Goal: Information Seeking & Learning: Learn about a topic

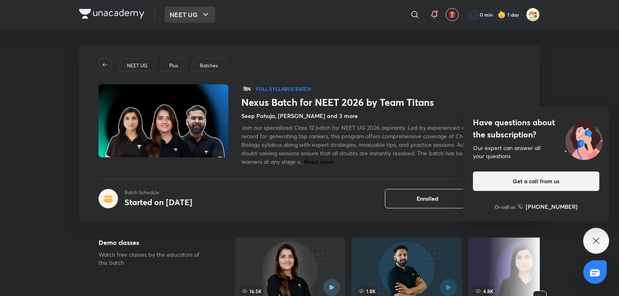
click at [174, 19] on button "NEET UG" at bounding box center [190, 14] width 51 height 16
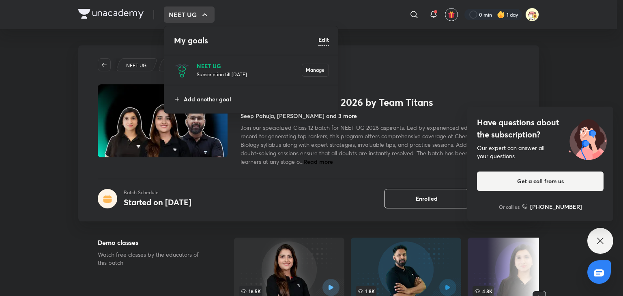
click at [243, 66] on p "NEET UG" at bounding box center [249, 66] width 105 height 9
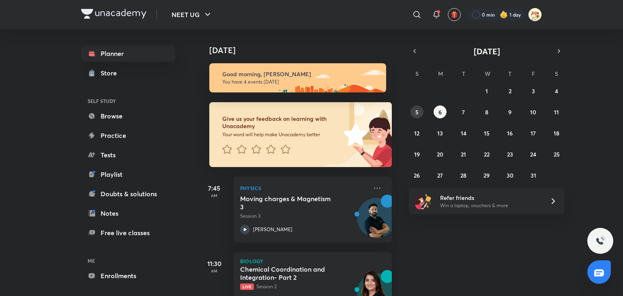
click at [420, 108] on button "5" at bounding box center [416, 111] width 13 height 13
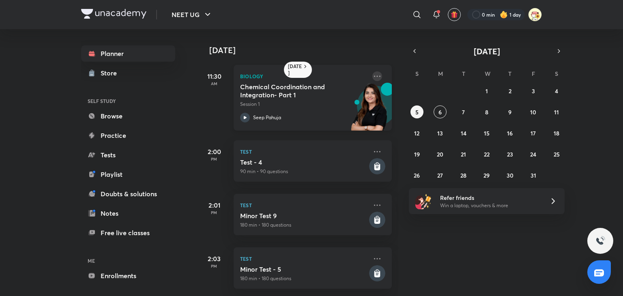
click at [372, 75] on icon at bounding box center [377, 76] width 10 height 10
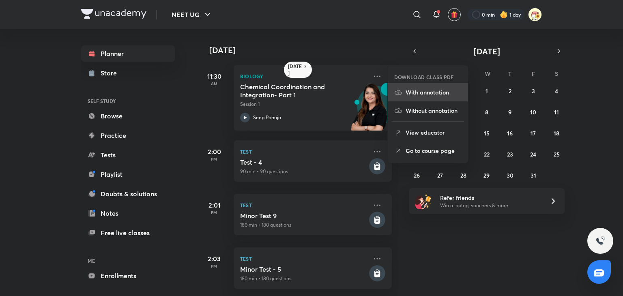
click at [417, 93] on p "With annotation" at bounding box center [434, 92] width 56 height 9
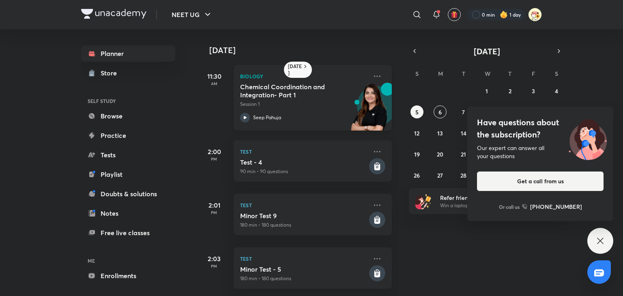
click at [286, 120] on div "Seep Pahuja" at bounding box center [303, 118] width 127 height 10
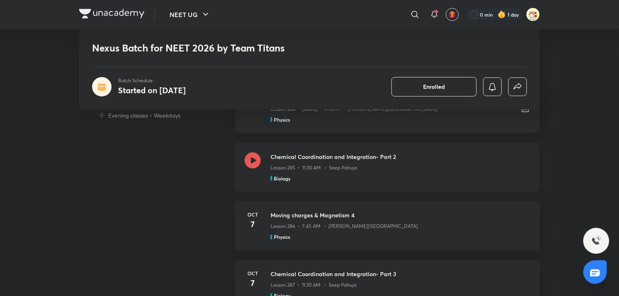
scroll to position [574, 0]
click at [249, 150] on div "Chemical Coordination and Integration- Part 2 Lesson 285 • 11:30 AM • Seep Pahu…" at bounding box center [387, 167] width 305 height 49
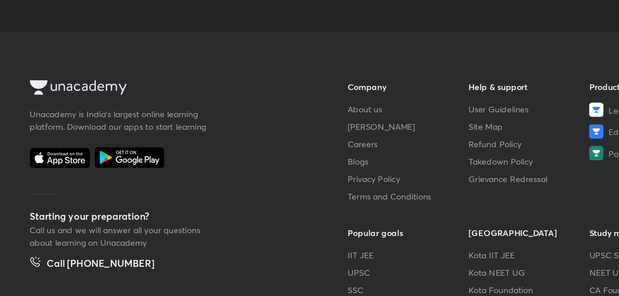
scroll to position [436, 0]
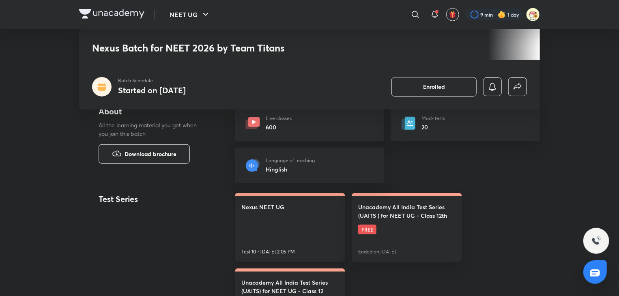
click at [281, 224] on link "Nexus NEET UG Test 10 • Oct 26, 2:05 PM" at bounding box center [290, 227] width 110 height 69
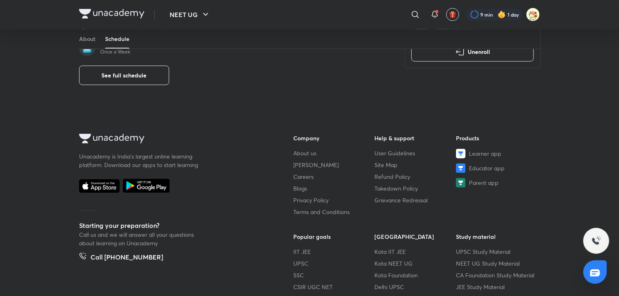
scroll to position [417, 0]
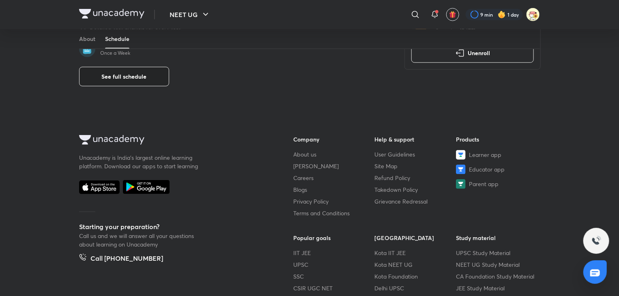
click at [146, 73] on span "See full schedule" at bounding box center [124, 77] width 45 height 8
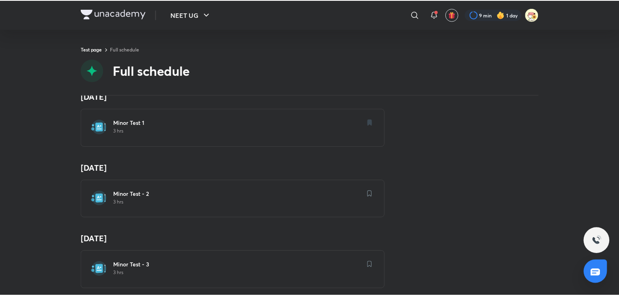
scroll to position [598, 0]
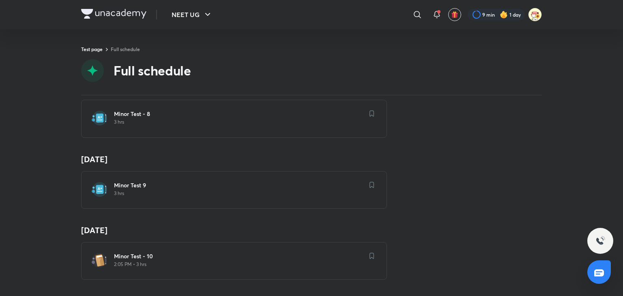
click at [152, 172] on div "Minor Test 9 3 hrs" at bounding box center [234, 190] width 306 height 38
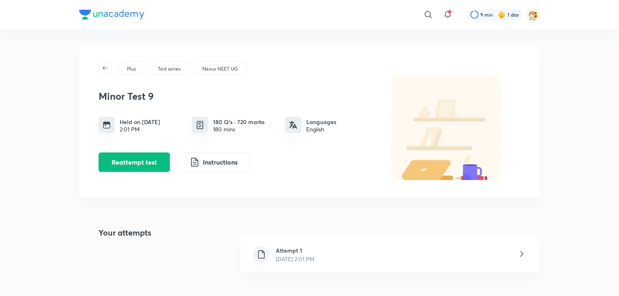
scroll to position [72, 0]
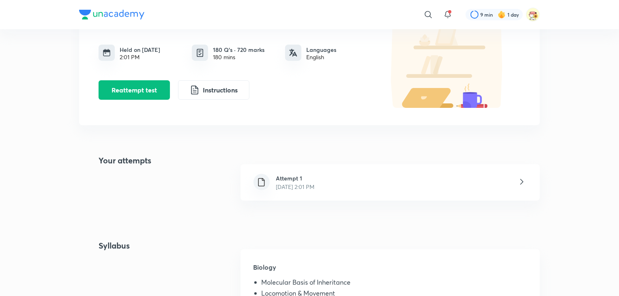
click at [295, 185] on p "Oct 5, 2025, 2:01 PM" at bounding box center [295, 187] width 39 height 9
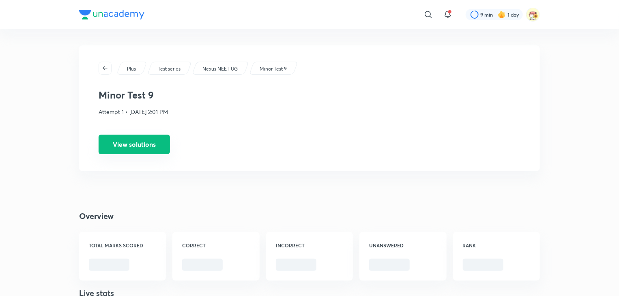
click at [152, 146] on button "View solutions" at bounding box center [134, 144] width 71 height 19
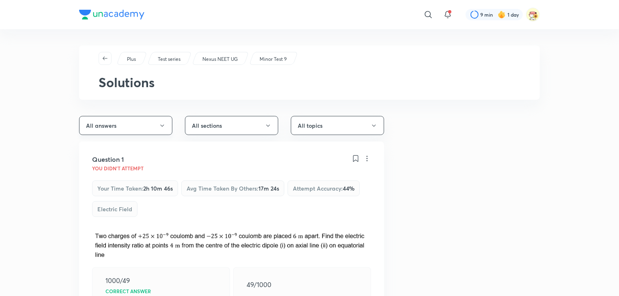
click at [144, 129] on button "All answers" at bounding box center [125, 125] width 93 height 19
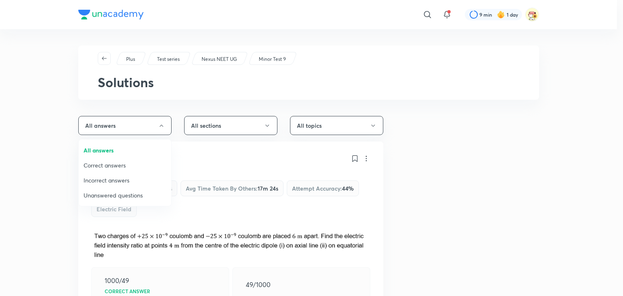
click at [124, 180] on span "Incorrect answers" at bounding box center [125, 180] width 83 height 9
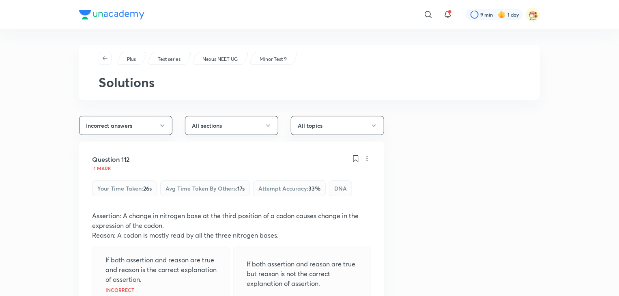
click at [217, 125] on button "All sections" at bounding box center [231, 125] width 93 height 19
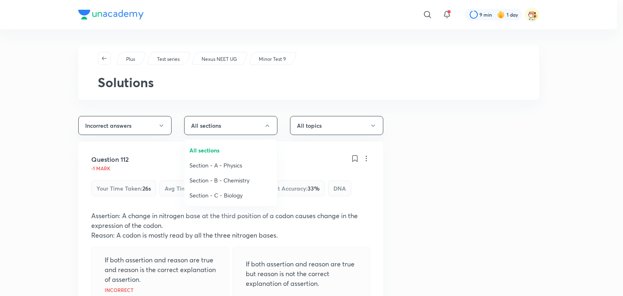
click at [217, 191] on span "Section - C - Biology" at bounding box center [230, 195] width 83 height 9
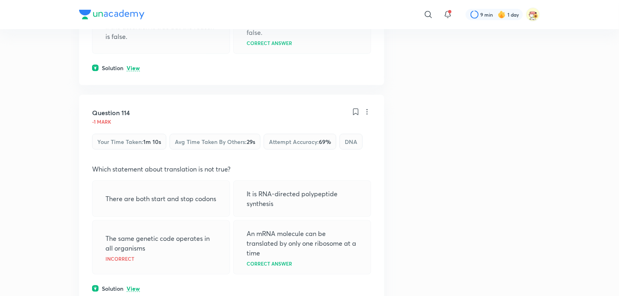
scroll to position [329, 0]
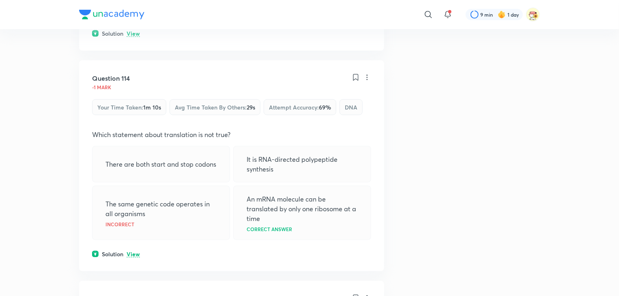
click at [355, 112] on div "DNA" at bounding box center [350, 107] width 23 height 16
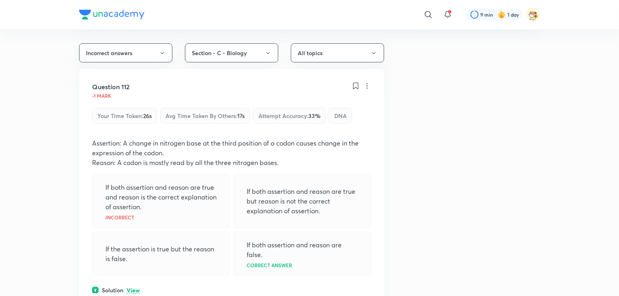
scroll to position [0, 0]
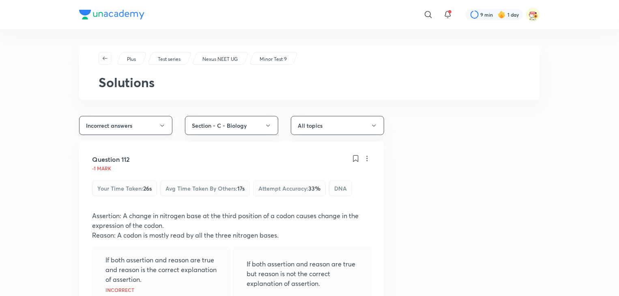
click at [125, 125] on button "Incorrect answers" at bounding box center [125, 125] width 93 height 19
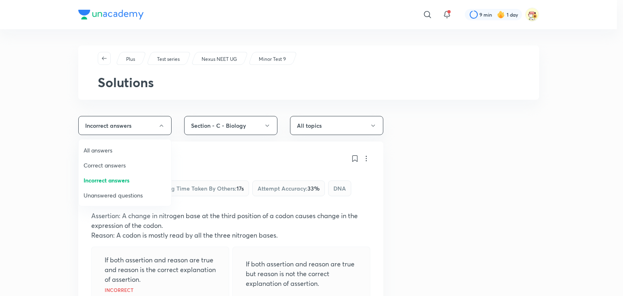
click at [111, 200] on li "Unanswered questions" at bounding box center [125, 195] width 92 height 15
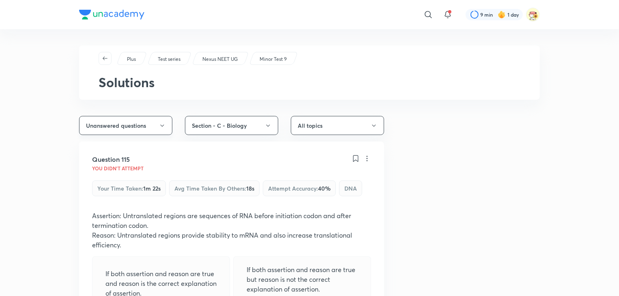
click at [135, 133] on button "Unanswered questions" at bounding box center [125, 125] width 93 height 19
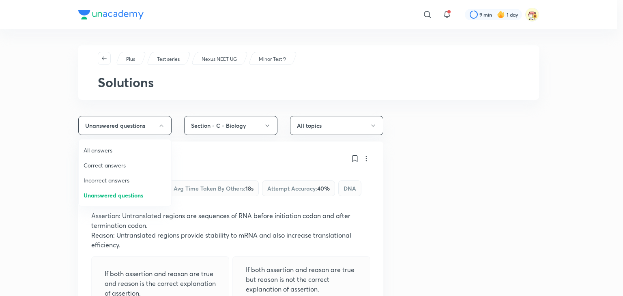
click at [120, 179] on span "Incorrect answers" at bounding box center [125, 180] width 83 height 9
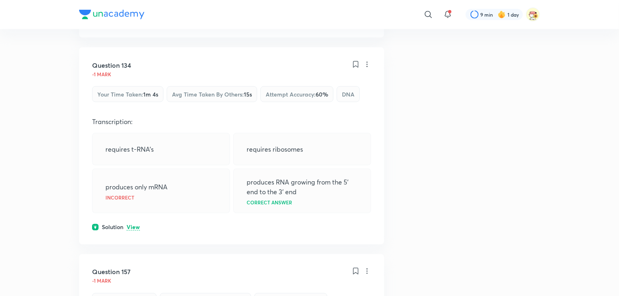
scroll to position [564, 0]
click at [134, 228] on p "View" at bounding box center [133, 227] width 13 height 6
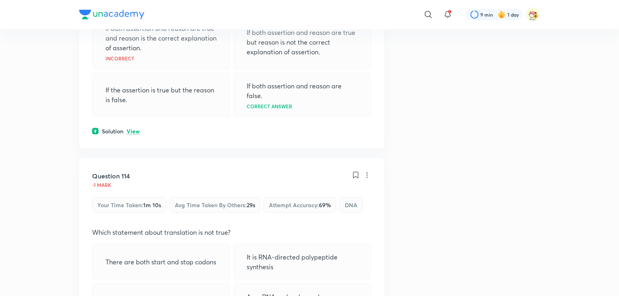
scroll to position [213, 0]
